Goal: Information Seeking & Learning: Compare options

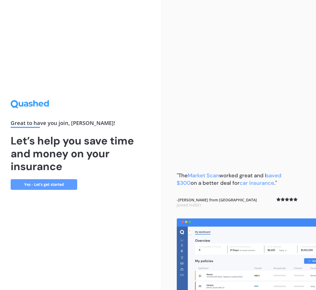
click at [43, 183] on link "Yes - Let’s get started" at bounding box center [44, 184] width 67 height 11
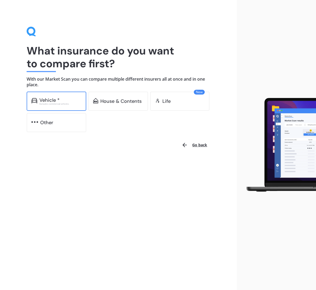
click at [54, 98] on div "Vehicle *" at bounding box center [49, 99] width 20 height 5
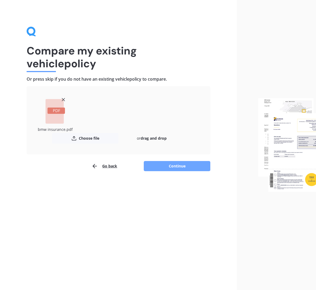
click at [177, 166] on button "Continue" at bounding box center [177, 166] width 67 height 10
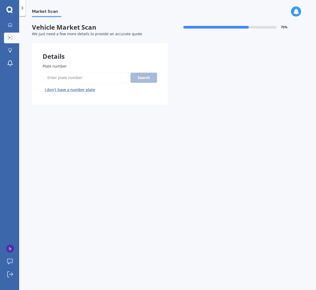
click at [49, 76] on input "Plate number" at bounding box center [86, 77] width 86 height 11
type input "keu595"
click at [144, 76] on button "Search" at bounding box center [144, 78] width 27 height 10
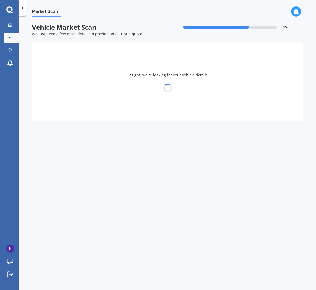
select select "BMW"
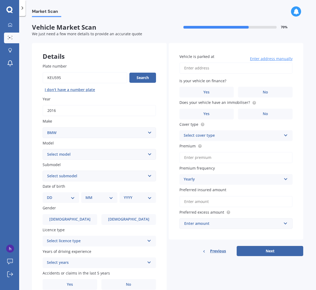
select select "320 I"
select select "12"
select select "03"
select select "1946"
click at [69, 217] on span "Male" at bounding box center [70, 219] width 42 height 5
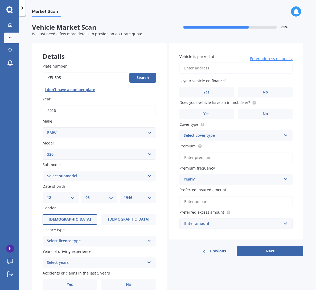
click at [0, 0] on input "Male" at bounding box center [0, 0] width 0 height 0
click at [148, 238] on icon at bounding box center [149, 240] width 5 height 4
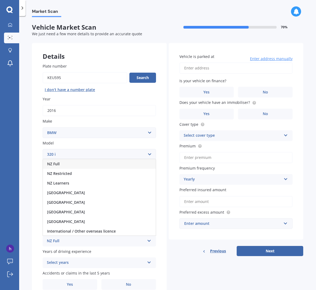
drag, startPoint x: 83, startPoint y: 159, endPoint x: 89, endPoint y: 173, distance: 14.9
click at [83, 159] on div "NZ Full" at bounding box center [99, 164] width 113 height 10
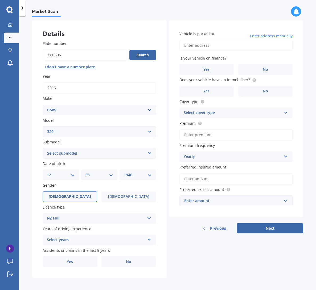
scroll to position [22, 0]
click at [149, 238] on icon at bounding box center [149, 239] width 5 height 4
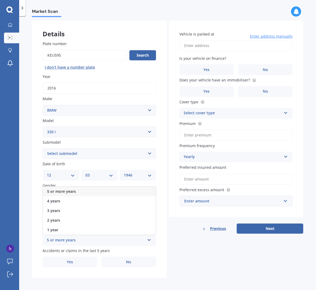
click at [94, 188] on div "5 or more years" at bounding box center [99, 191] width 113 height 10
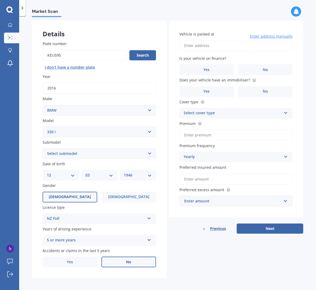
click at [129, 259] on span "No" at bounding box center [128, 261] width 5 height 5
click at [0, 0] on input "No" at bounding box center [0, 0] width 0 height 0
type input "36 Pacific Parade, Army Bay, Whangaparāoa 0930"
click at [263, 67] on span "No" at bounding box center [265, 69] width 5 height 5
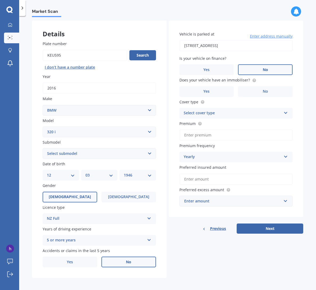
click at [0, 0] on input "No" at bounding box center [0, 0] width 0 height 0
click at [263, 89] on span "No" at bounding box center [265, 91] width 5 height 5
click at [0, 0] on input "No" at bounding box center [0, 0] width 0 height 0
click at [284, 112] on icon at bounding box center [286, 112] width 5 height 4
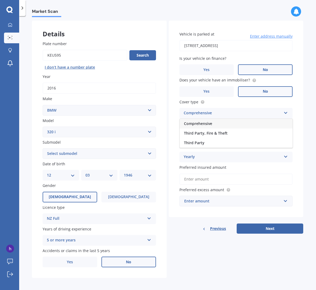
click at [277, 121] on div "Comprehensive" at bounding box center [236, 124] width 113 height 10
click at [188, 135] on input "Premium" at bounding box center [237, 134] width 114 height 11
type input "$1,570.88"
click at [183, 177] on input "Preferred insured amount" at bounding box center [237, 178] width 114 height 11
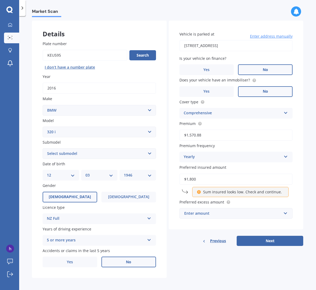
type input "$18,000"
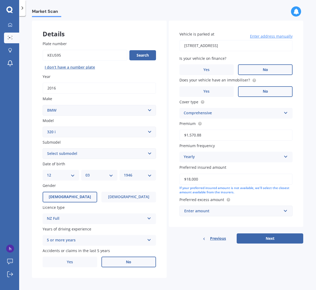
click at [238, 208] on div "Enter amount" at bounding box center [233, 211] width 98 height 6
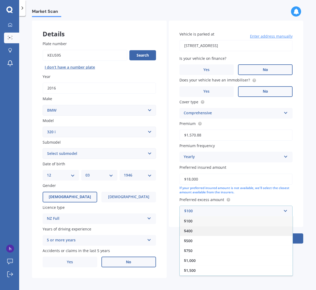
click at [193, 227] on div "$400" at bounding box center [236, 231] width 113 height 10
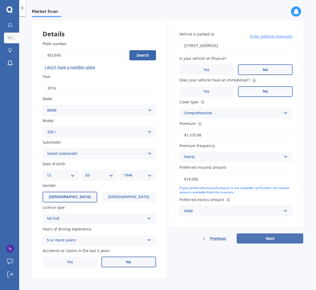
click at [268, 235] on button "Next" at bounding box center [270, 238] width 67 height 10
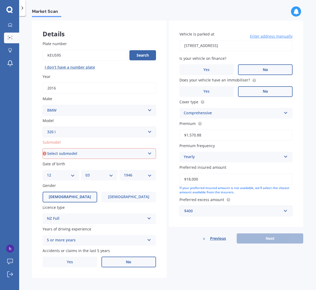
drag, startPoint x: 267, startPoint y: 238, endPoint x: 264, endPoint y: 236, distance: 3.4
click at [267, 238] on div "Previous Next" at bounding box center [236, 238] width 135 height 10
select select "GT TURBO 5 DR LIFTBACK"
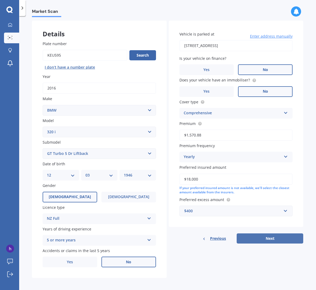
click at [267, 235] on button "Next" at bounding box center [270, 238] width 67 height 10
select select "12"
select select "03"
select select "1946"
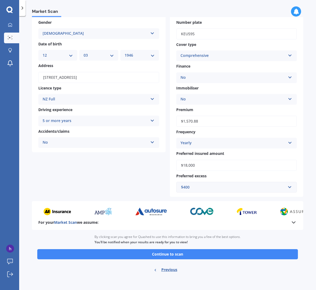
scroll to position [27, 0]
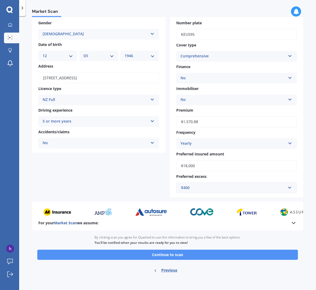
click at [161, 251] on button "Continue to scan" at bounding box center [167, 254] width 261 height 10
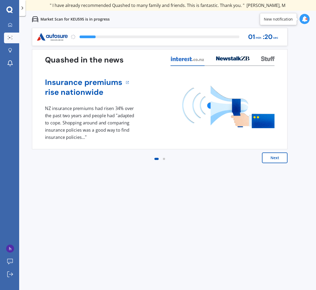
click at [277, 158] on button "Next" at bounding box center [275, 157] width 26 height 11
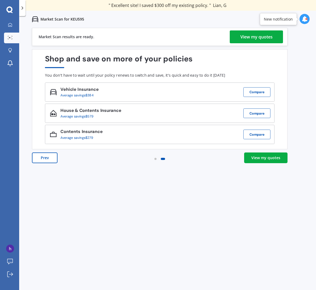
click at [263, 156] on div "View my quotes" at bounding box center [266, 157] width 29 height 5
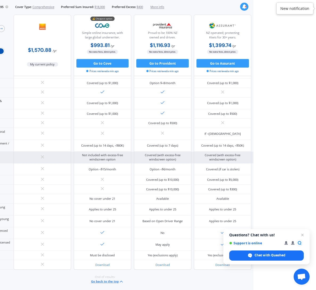
scroll to position [185, 0]
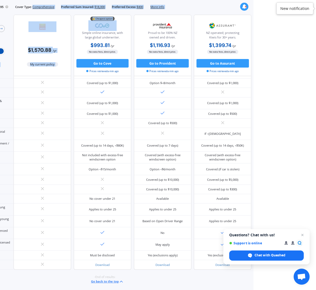
drag, startPoint x: 25, startPoint y: 12, endPoint x: 93, endPoint y: 15, distance: 68.6
click at [93, 15] on div "Market Scan for KEU595 Cover Type: Comprehensive Preferred Sum Insured: $18,000…" at bounding box center [103, 145] width 301 height 290
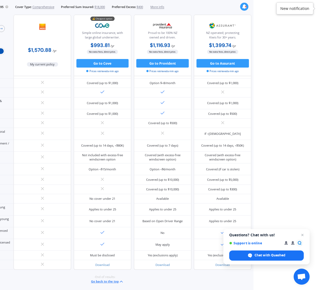
click at [254, 43] on html "We are experiencing high volume of Market Scans . Just a heads up we will have …" at bounding box center [95, 145] width 316 height 290
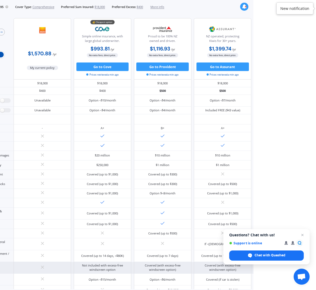
scroll to position [0, 0]
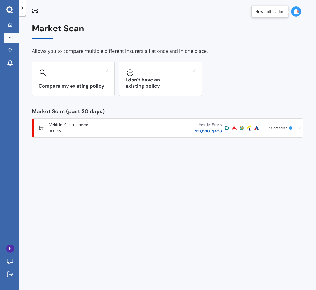
click at [295, 11] on icon at bounding box center [297, 12] width 6 height 6
click at [251, 34] on b "Market Scan" at bounding box center [243, 35] width 22 height 4
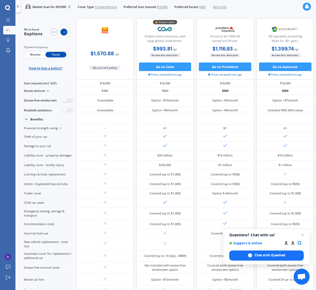
click at [65, 30] on icon at bounding box center [63, 31] width 3 height 3
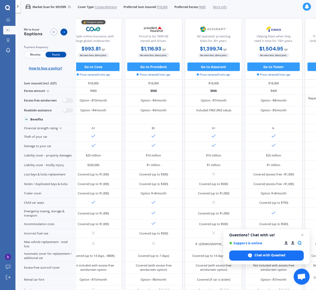
click at [65, 30] on icon at bounding box center [63, 31] width 3 height 3
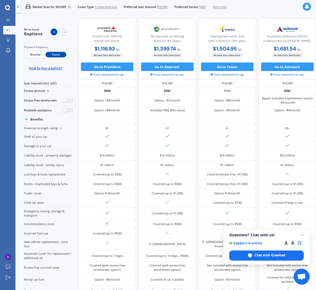
click at [55, 30] on icon at bounding box center [53, 31] width 3 height 3
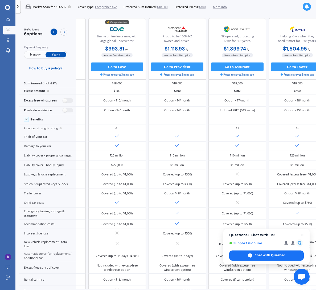
click at [55, 30] on icon at bounding box center [53, 31] width 3 height 3
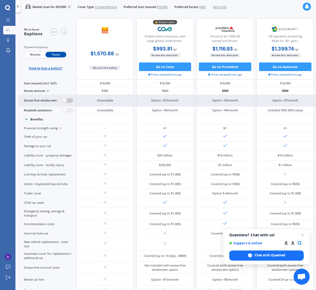
drag, startPoint x: 62, startPoint y: 105, endPoint x: 71, endPoint y: 105, distance: 9.3
click at [71, 103] on label at bounding box center [68, 100] width 10 height 5
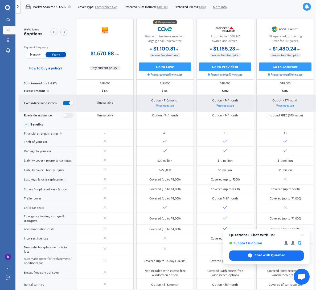
radio input "true"
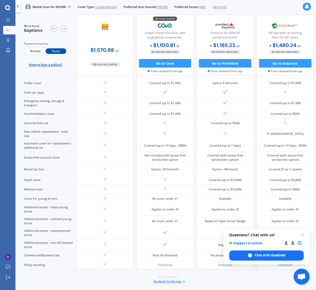
scroll to position [205, 0]
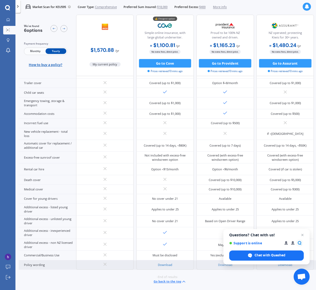
click at [164, 262] on link "Download" at bounding box center [165, 264] width 14 height 4
